Goal: Navigation & Orientation: Understand site structure

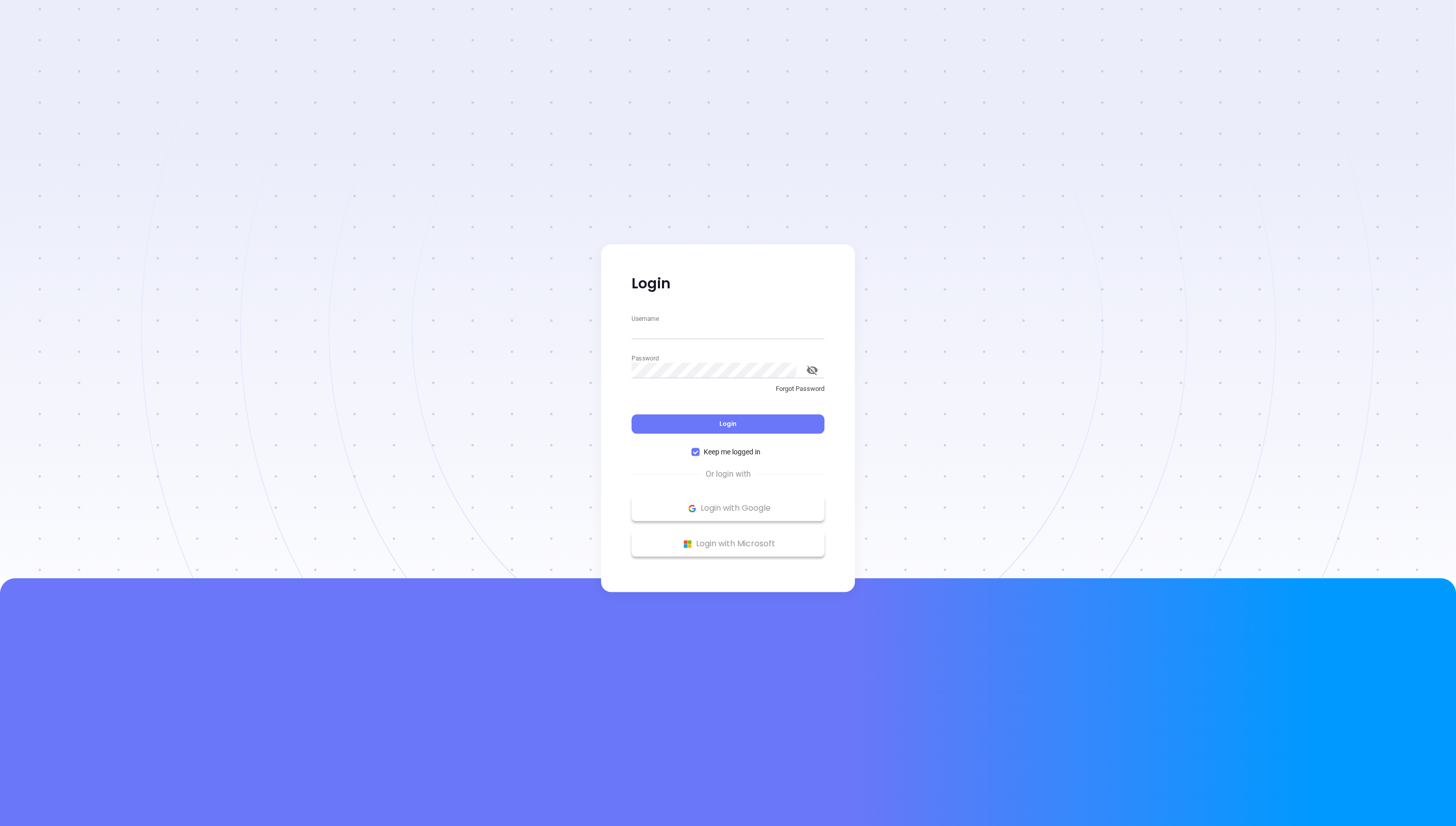
type input "[PERSON_NAME][EMAIL_ADDRESS][DOMAIN_NAME]"
click at [675, 440] on div "Username [PERSON_NAME][EMAIL_ADDRESS][DOMAIN_NAME] Password Forgot Password Log…" at bounding box center [728, 386] width 205 height 145
click at [678, 427] on button "Login" at bounding box center [727, 424] width 193 height 19
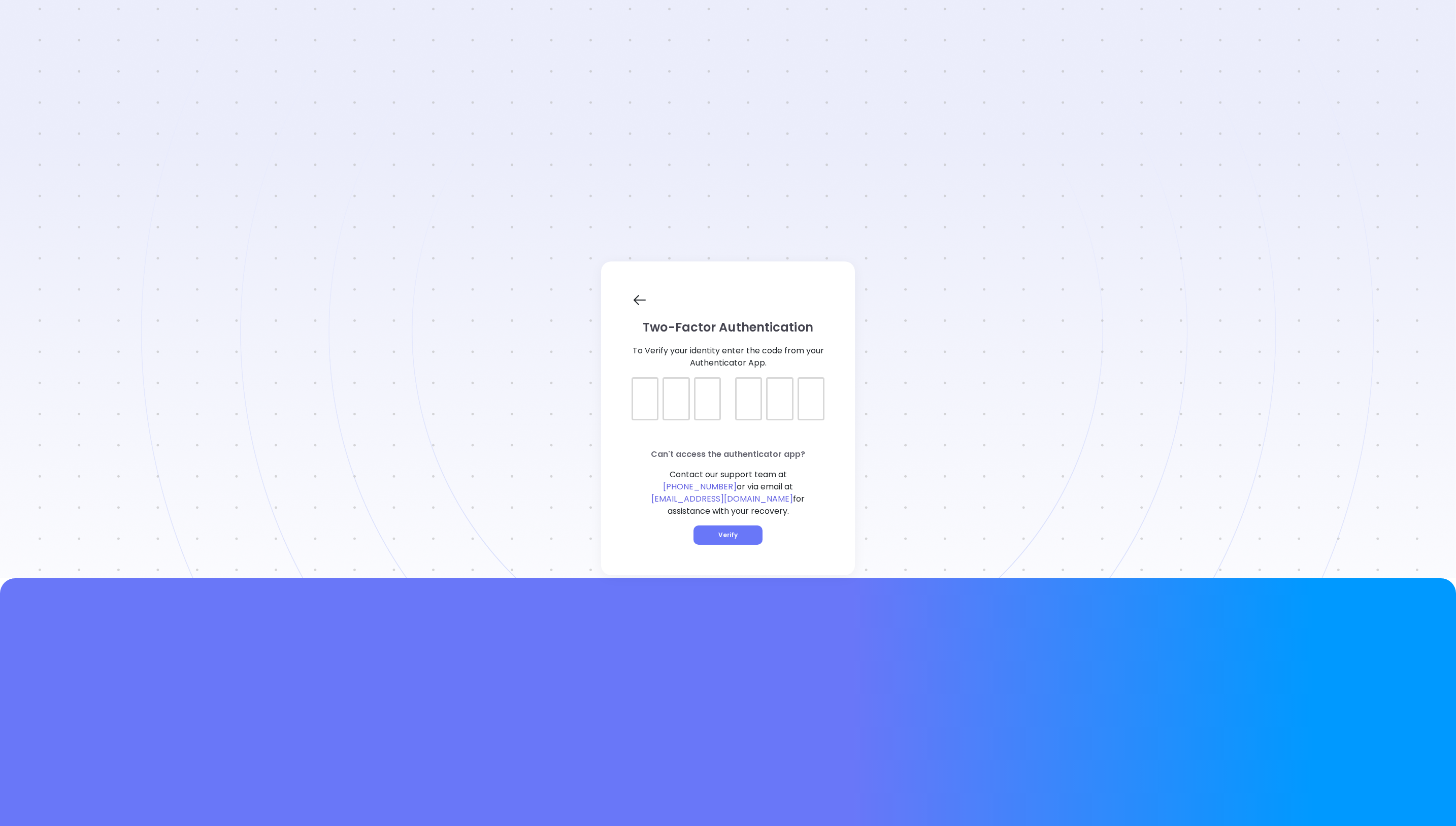
click at [644, 419] on div at bounding box center [645, 399] width 27 height 43
type input "378373"
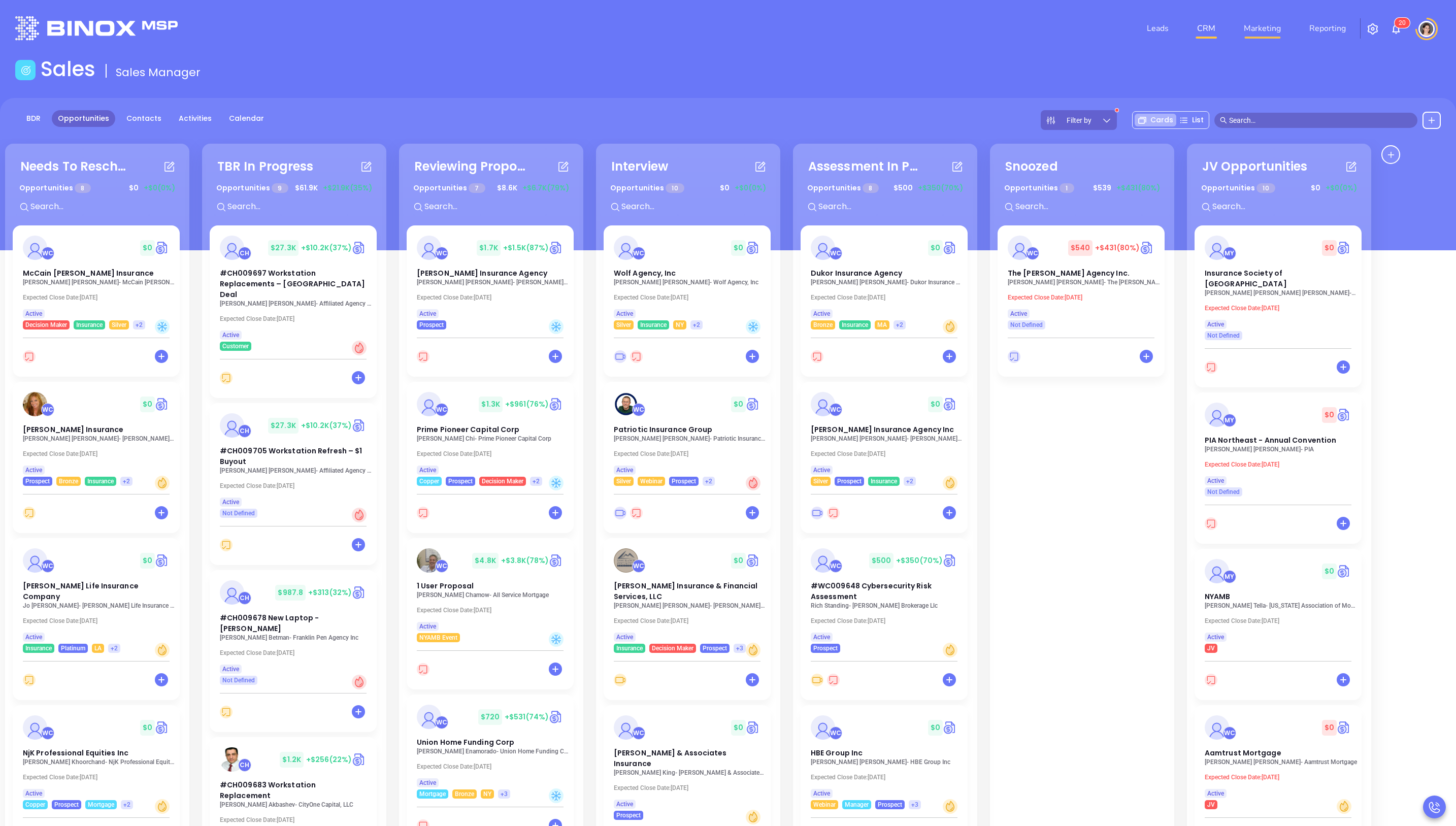
click at [1263, 37] on link "Marketing" at bounding box center [1262, 28] width 45 height 20
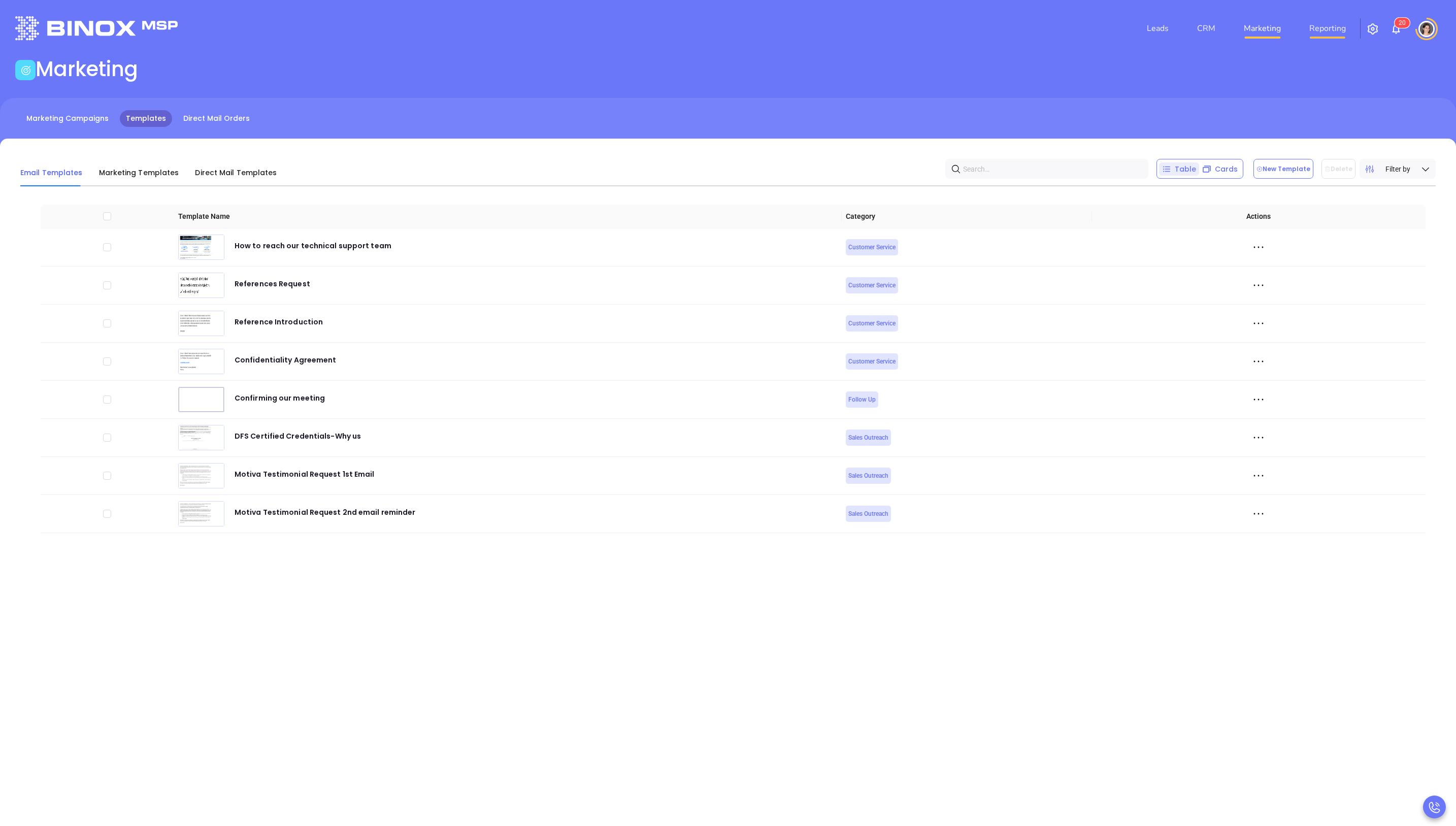
click at [1311, 20] on link "Reporting" at bounding box center [1327, 28] width 45 height 20
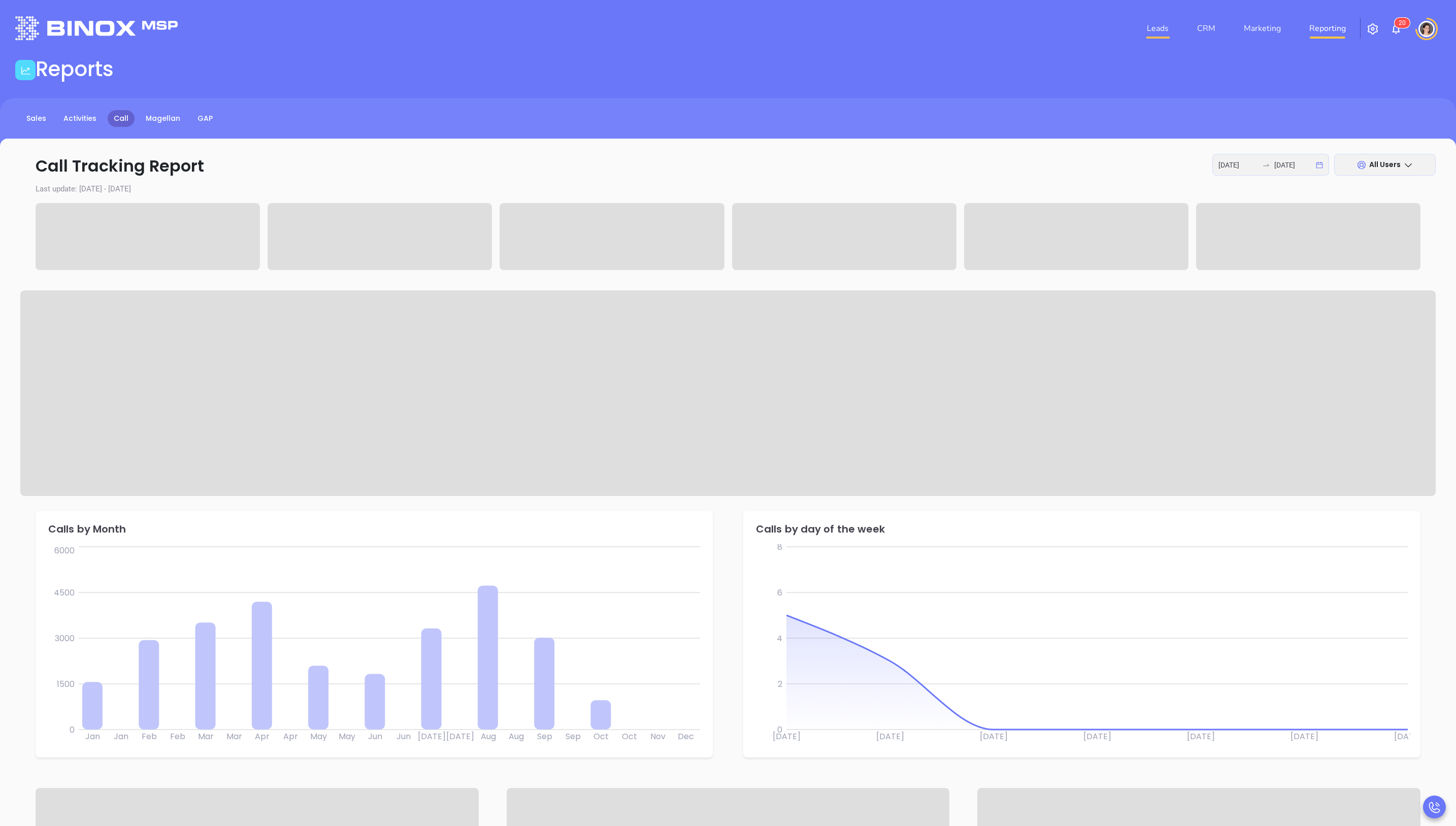
click at [1164, 33] on link "Leads" at bounding box center [1158, 28] width 30 height 20
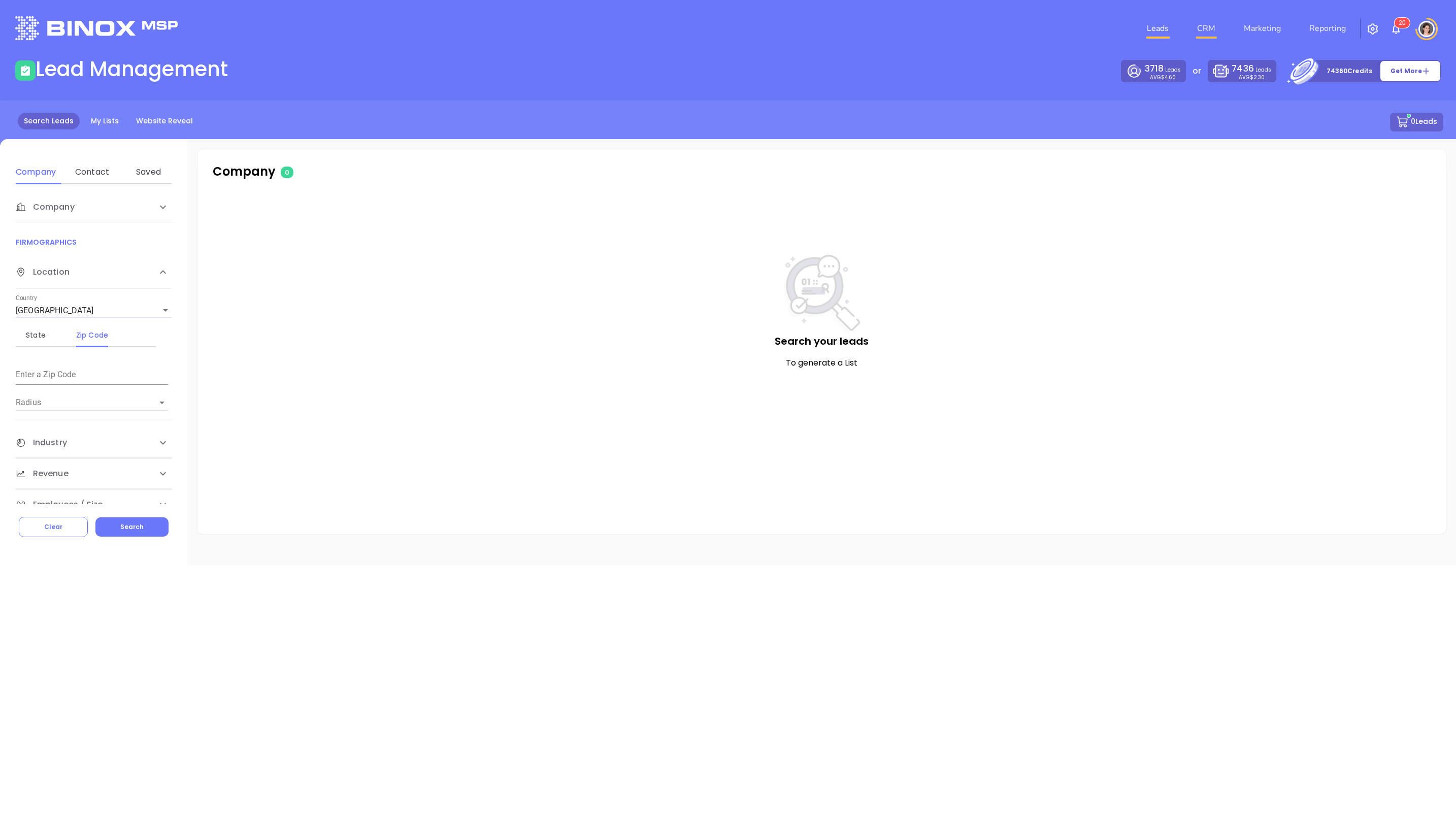
click at [1211, 33] on link "CRM" at bounding box center [1206, 28] width 27 height 20
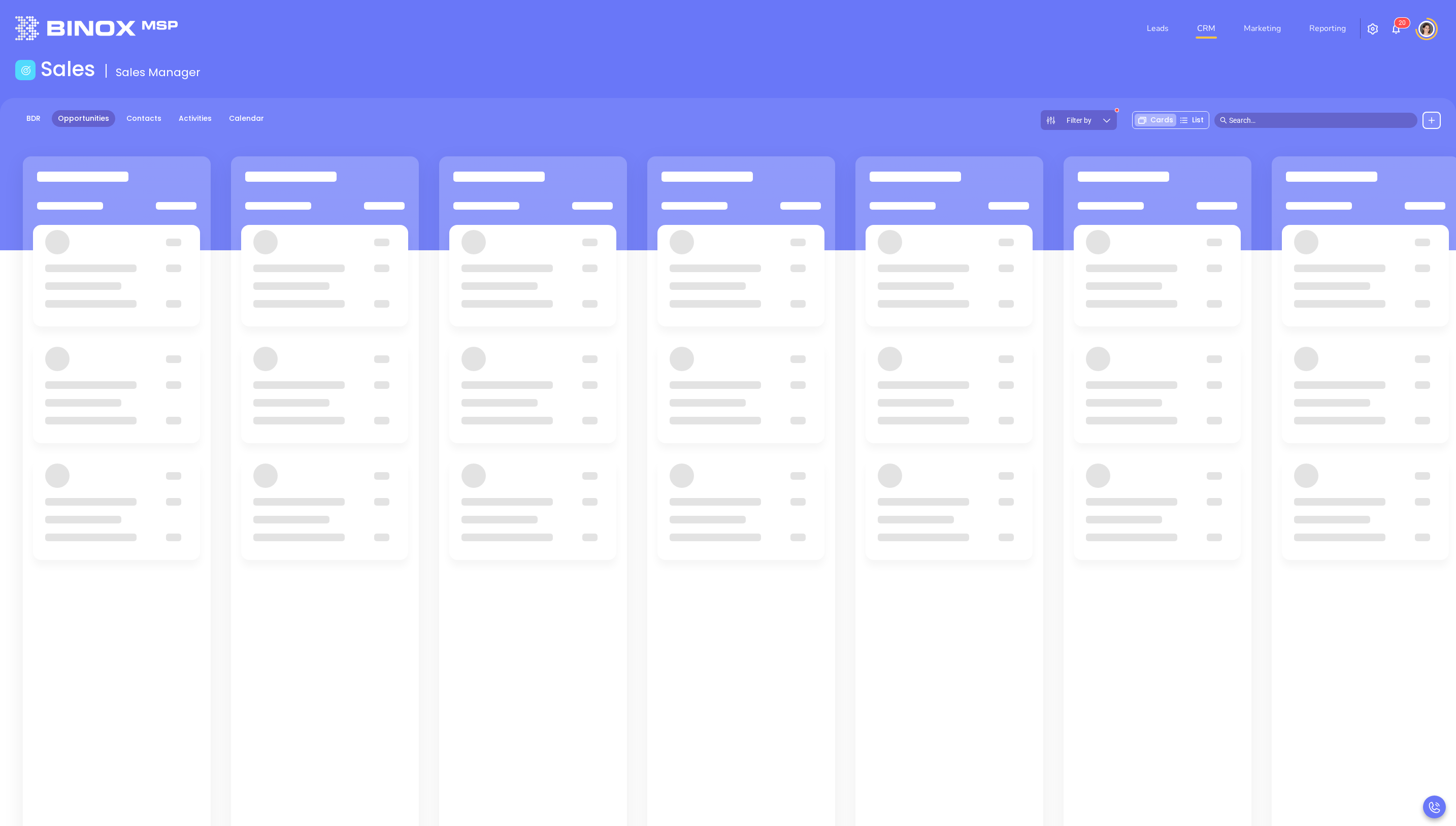
click at [36, 107] on div "BDR Opportunities Contacts Activities Calendar Filter by Cards List" at bounding box center [728, 174] width 1456 height 152
click at [36, 112] on link "BDR" at bounding box center [33, 119] width 27 height 17
click at [183, 127] on link "Activities" at bounding box center [195, 119] width 45 height 17
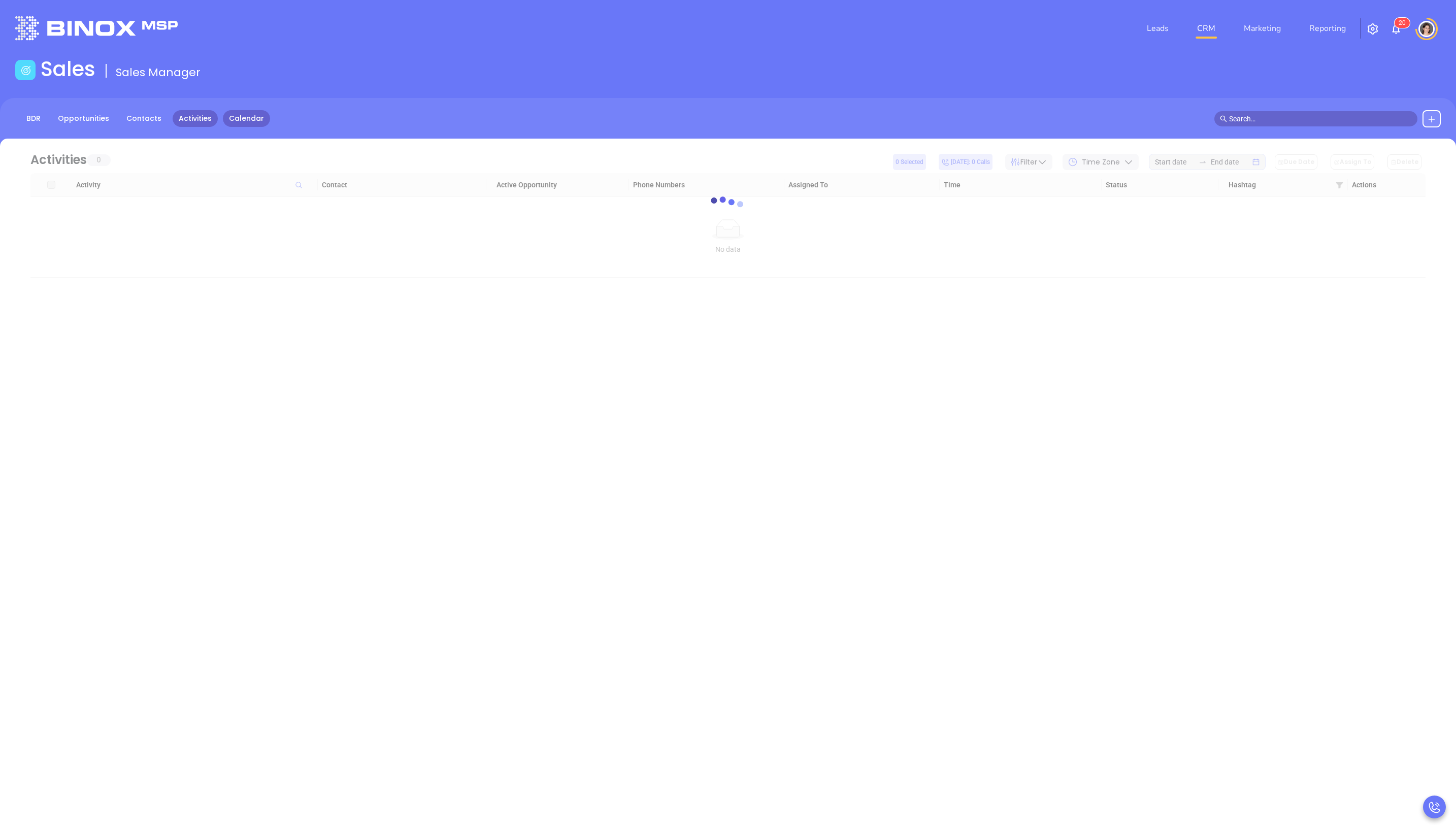
click at [235, 115] on link "Calendar" at bounding box center [246, 119] width 47 height 17
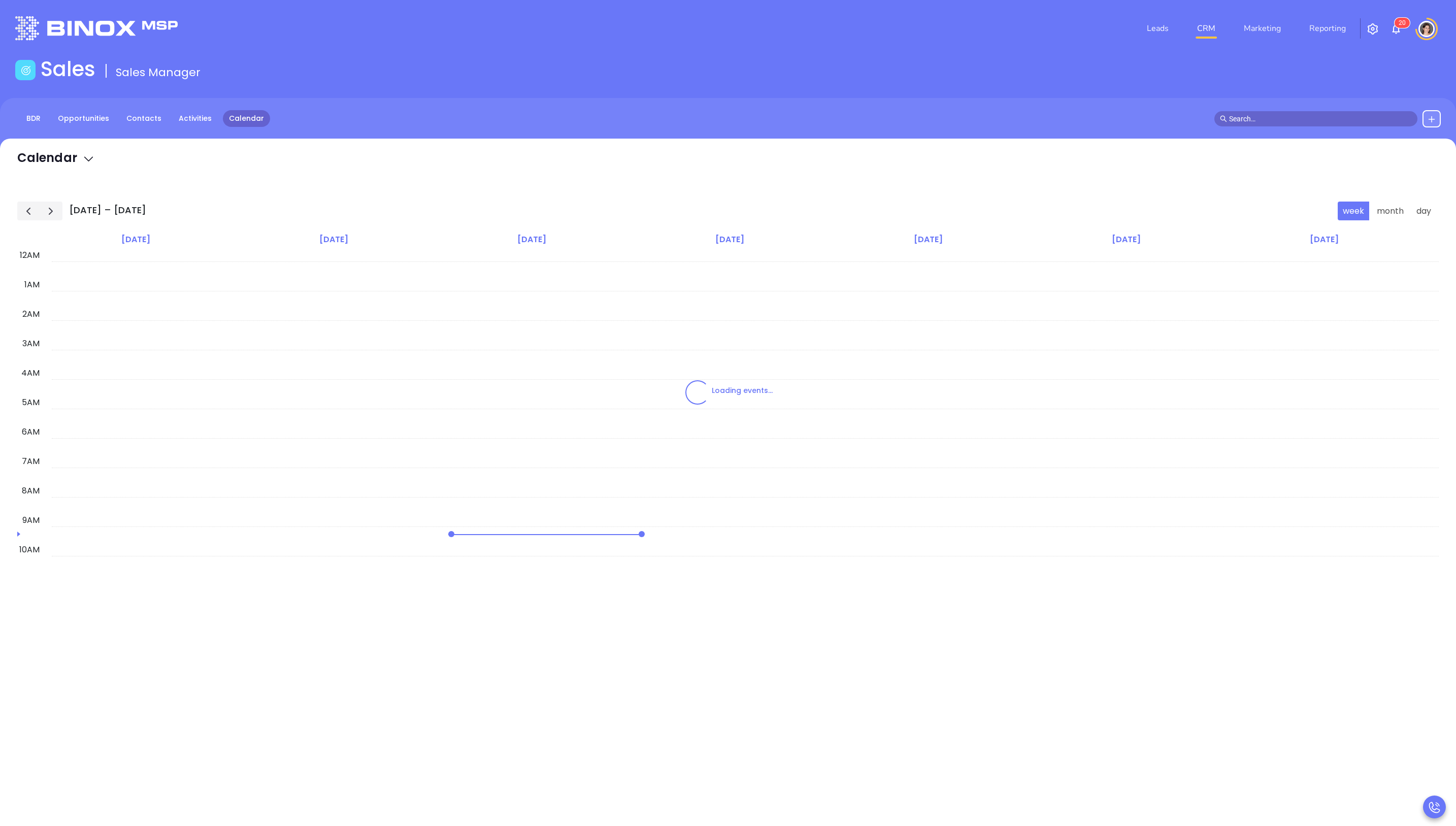
scroll to position [177, 0]
click at [1260, 27] on link "Marketing" at bounding box center [1262, 28] width 45 height 20
